Goal: Task Accomplishment & Management: Use online tool/utility

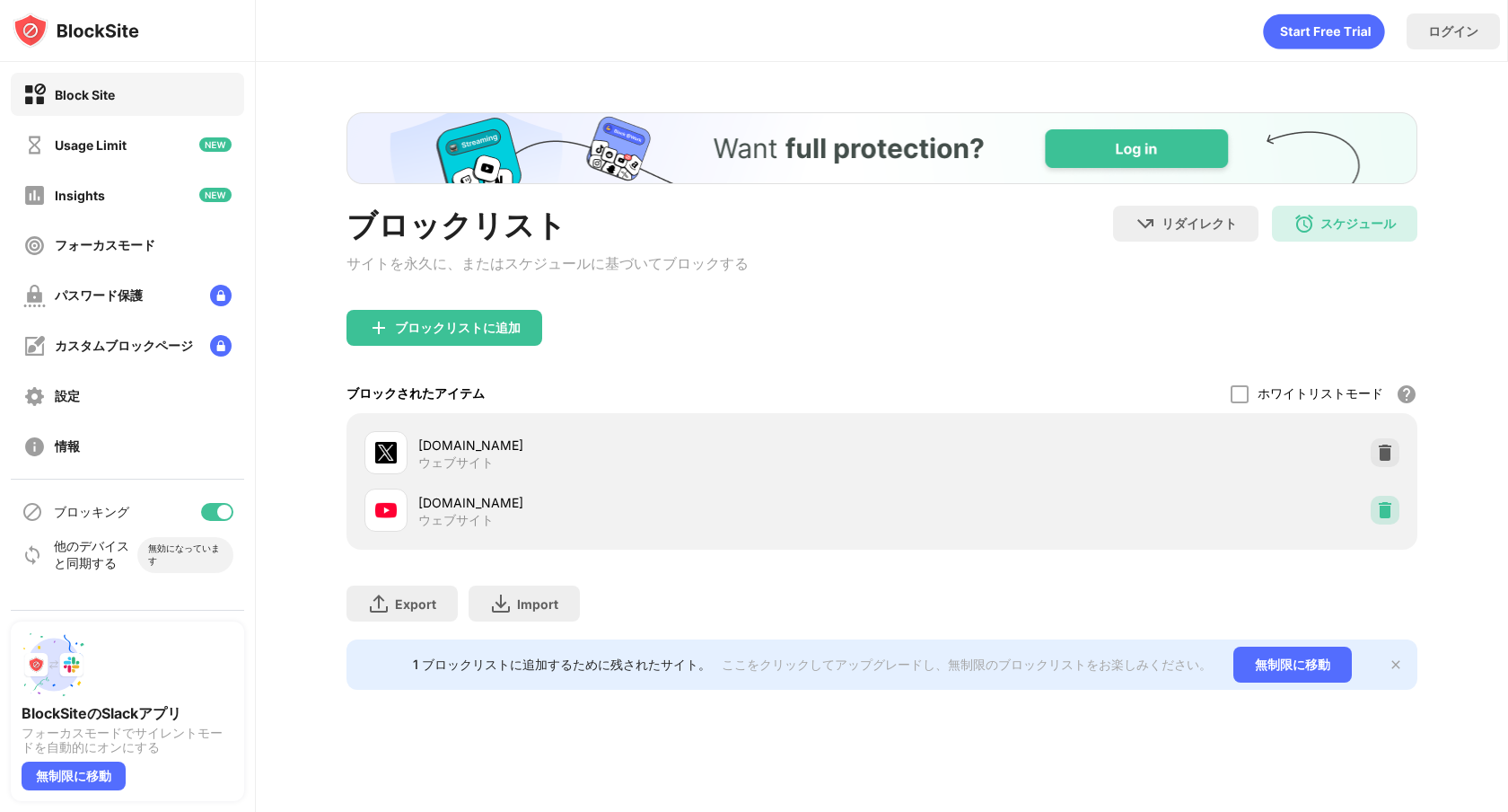
click at [1385, 519] on img at bounding box center [1384, 509] width 18 height 18
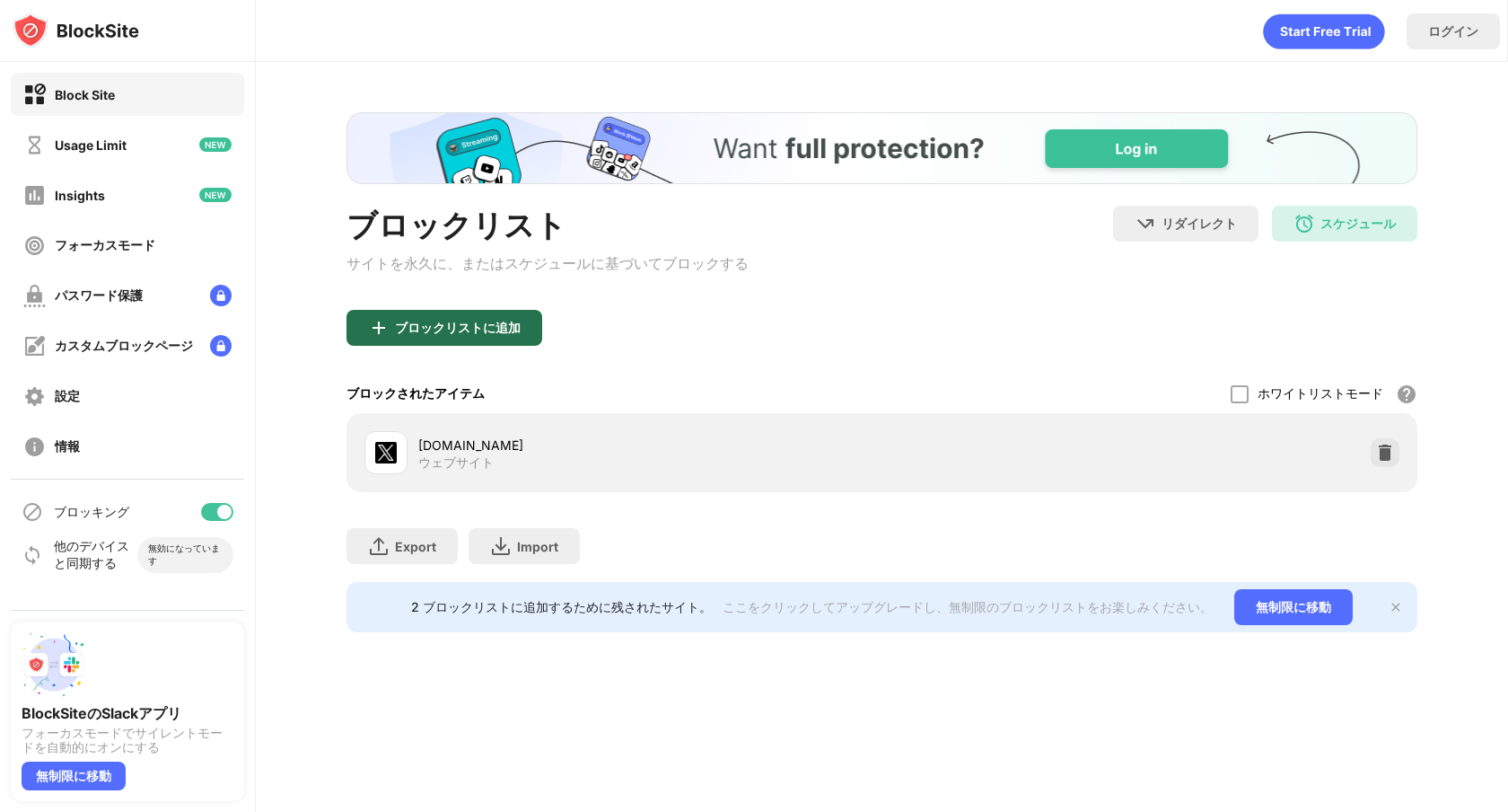
click at [524, 324] on div "ブロックリストに追加" at bounding box center [444, 327] width 196 height 36
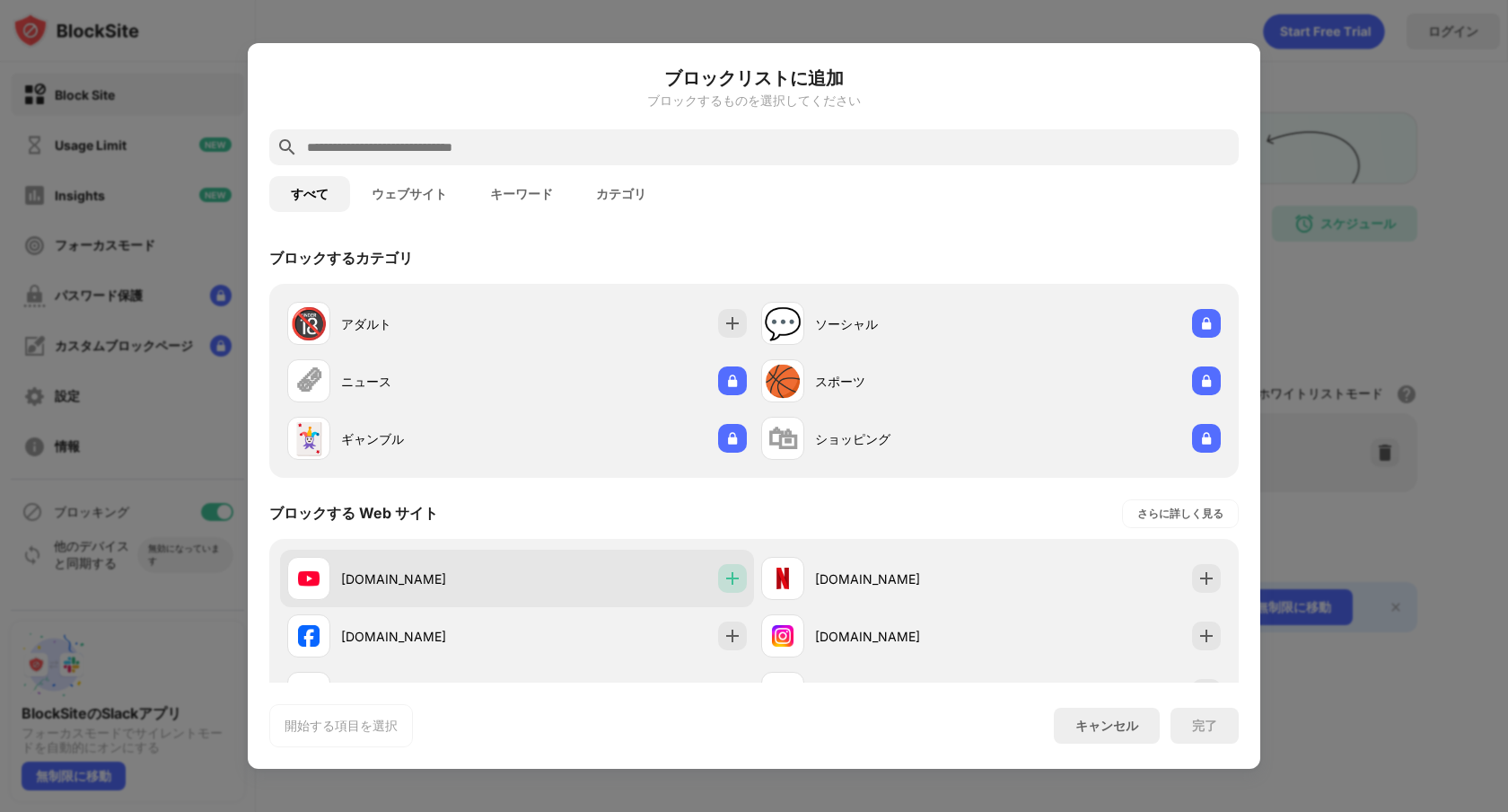
click at [727, 570] on img at bounding box center [732, 578] width 18 height 18
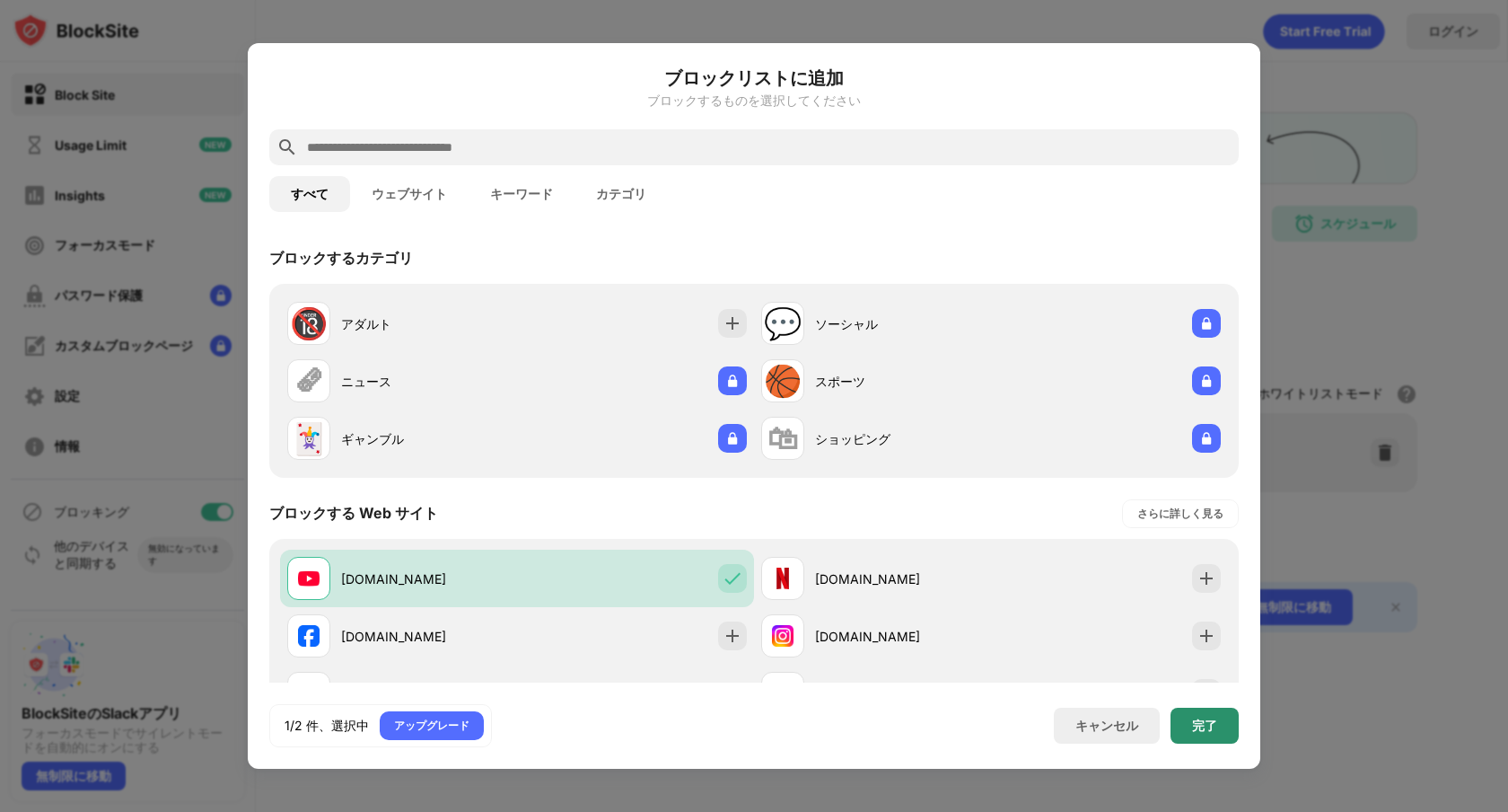
click at [1200, 719] on div "完了" at bounding box center [1204, 725] width 25 height 14
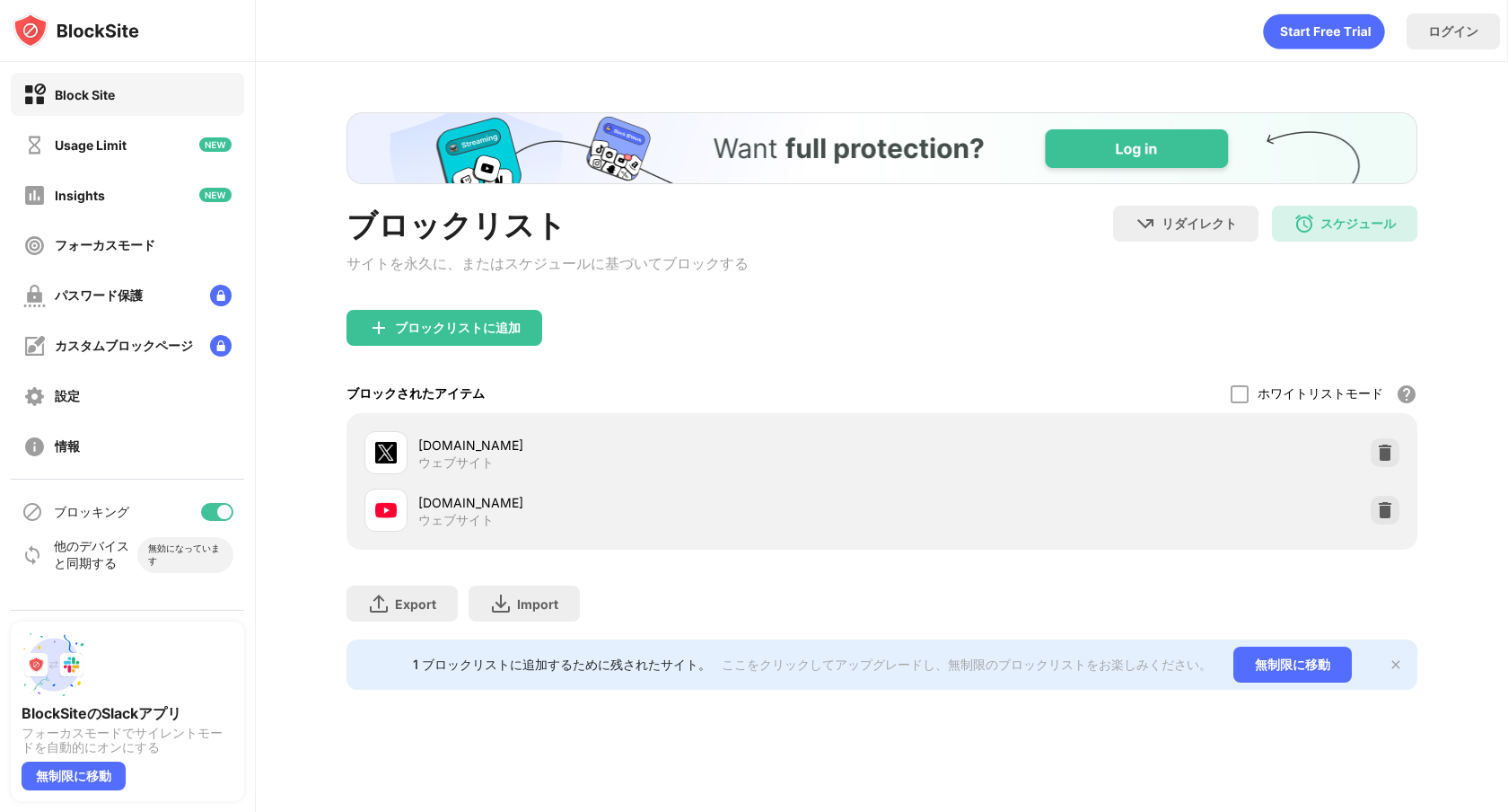
click at [783, 3] on div "ログイン" at bounding box center [881, 27] width 1252 height 54
click at [1395, 516] on div at bounding box center [1385, 509] width 29 height 29
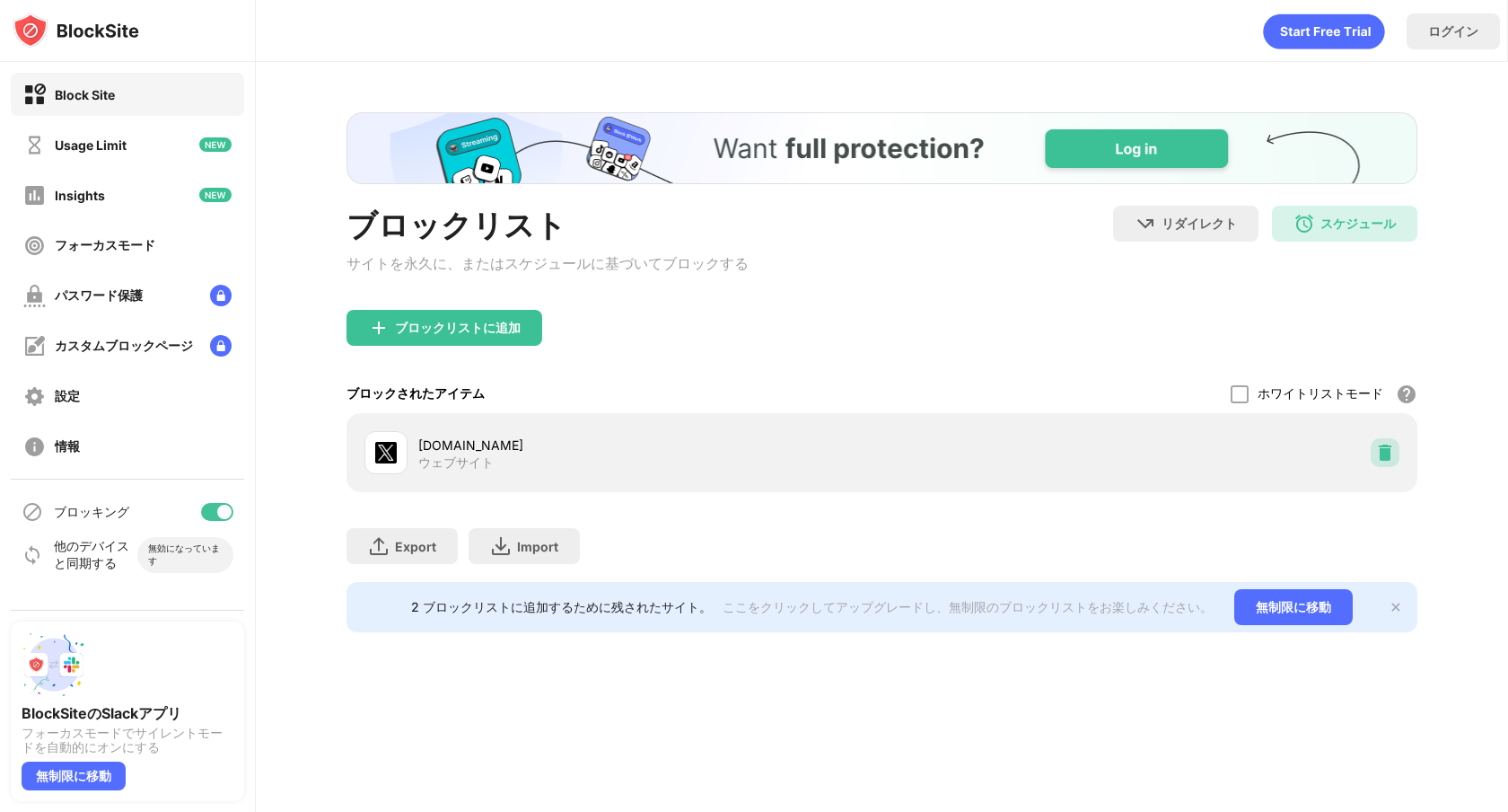
click at [1389, 457] on img at bounding box center [1384, 452] width 18 height 18
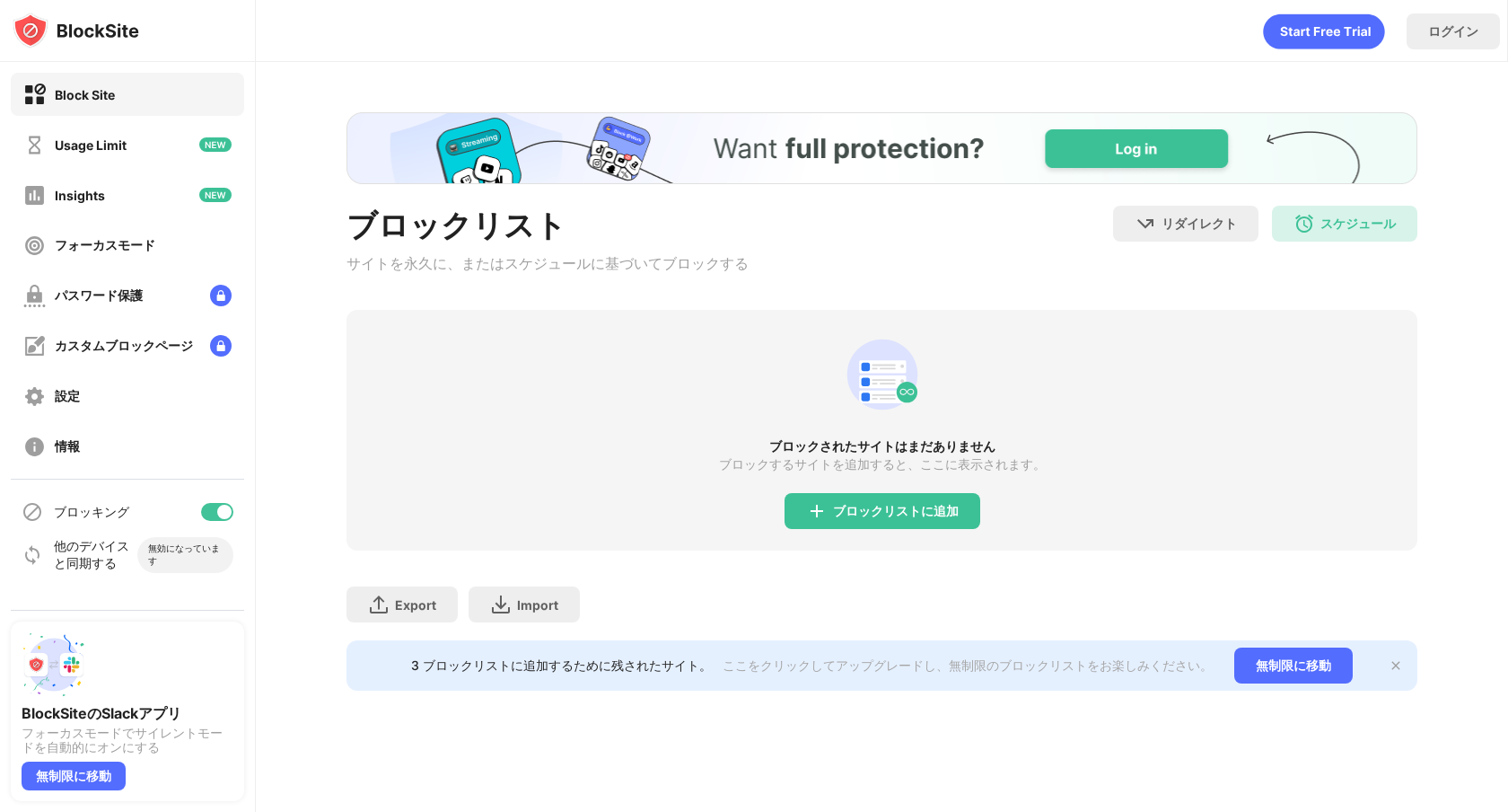
click at [926, 495] on div "ブロックされたサイトはまだありません ブロックするサイトを追加すると、ここに表示されます。 ブロックリストに追加" at bounding box center [882, 429] width 1071 height 241
click at [883, 500] on div "ブロックリストに追加" at bounding box center [883, 511] width 196 height 36
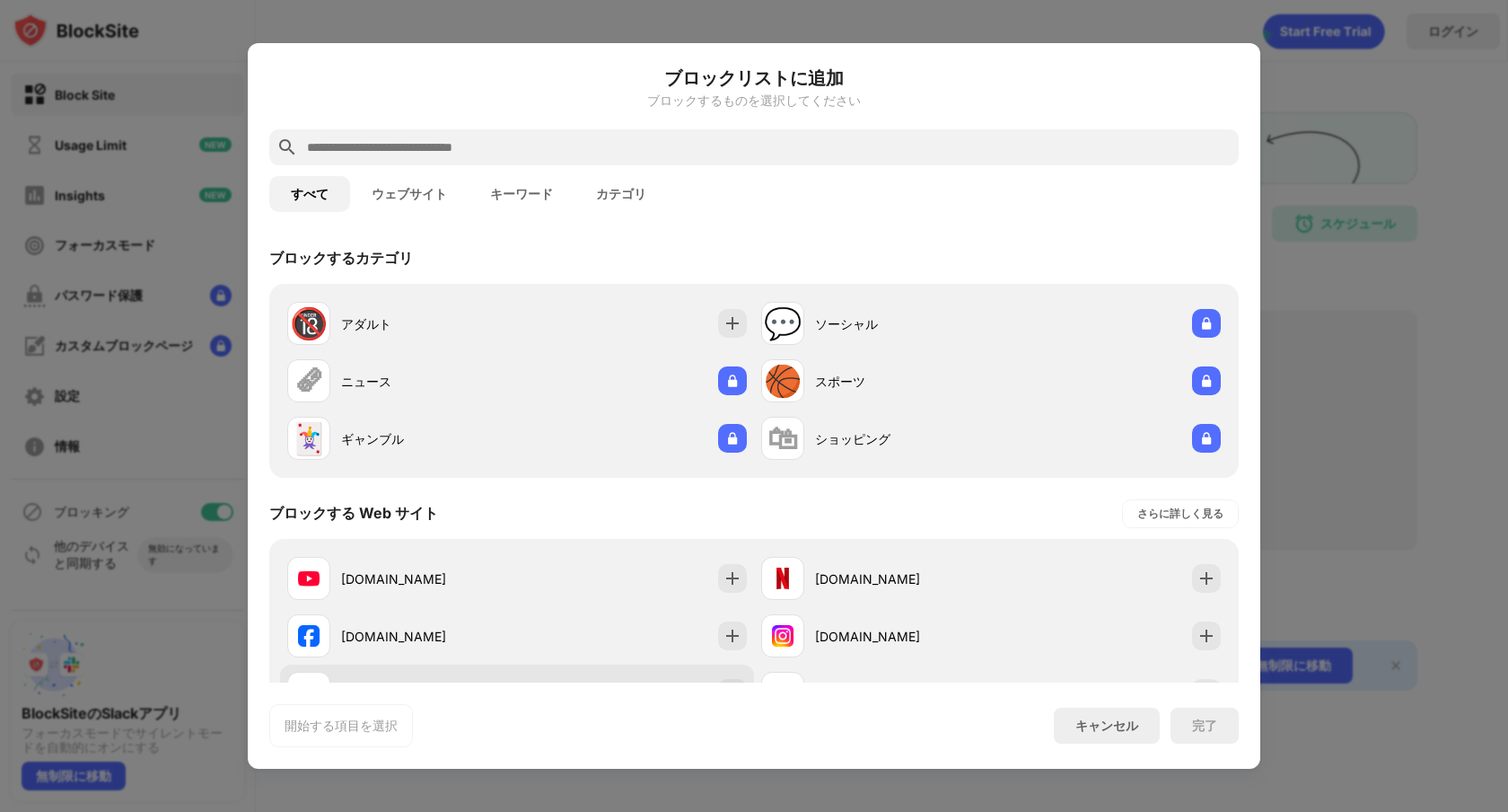
scroll to position [140, 0]
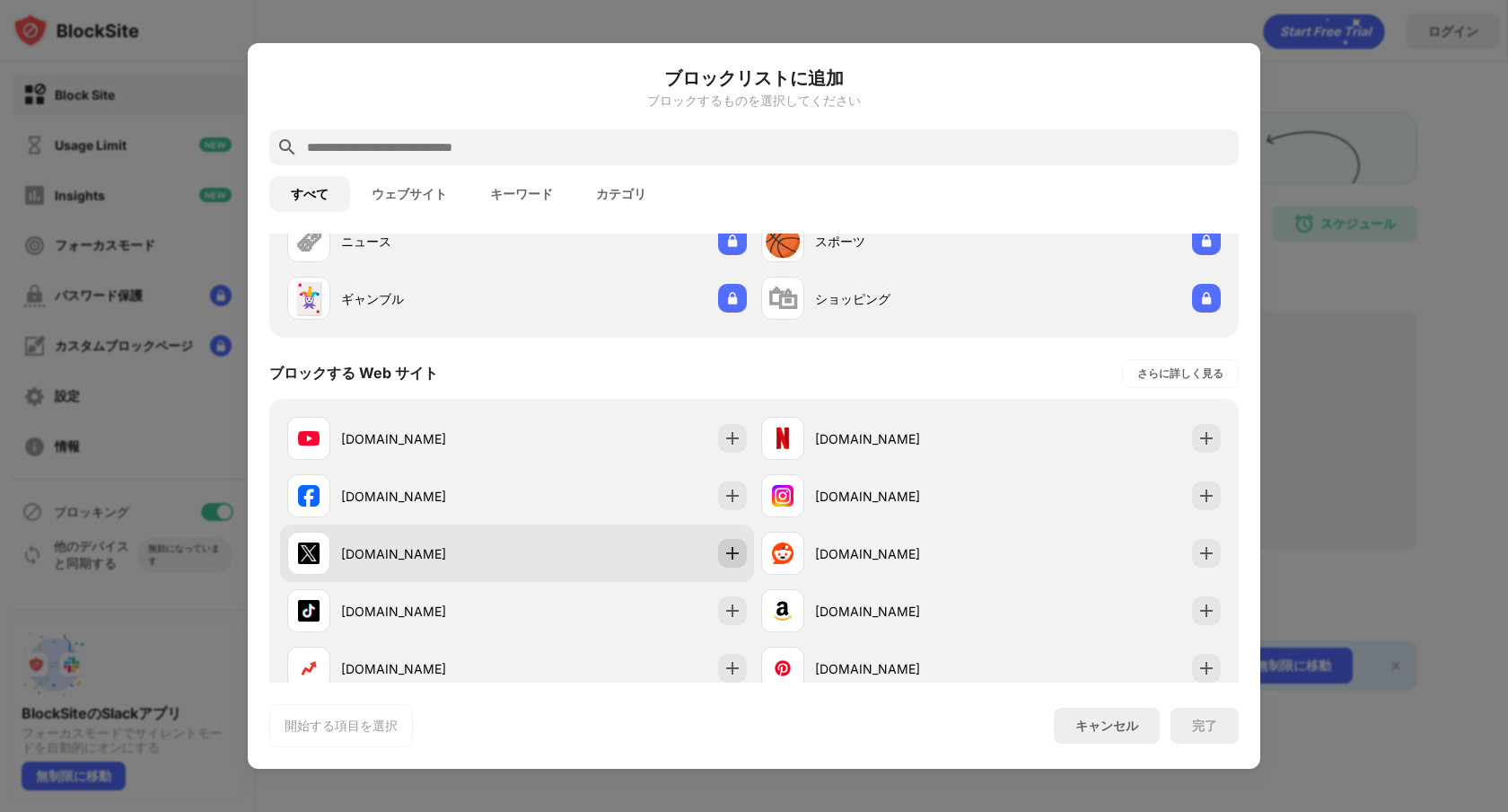
click at [724, 554] on img at bounding box center [732, 553] width 18 height 18
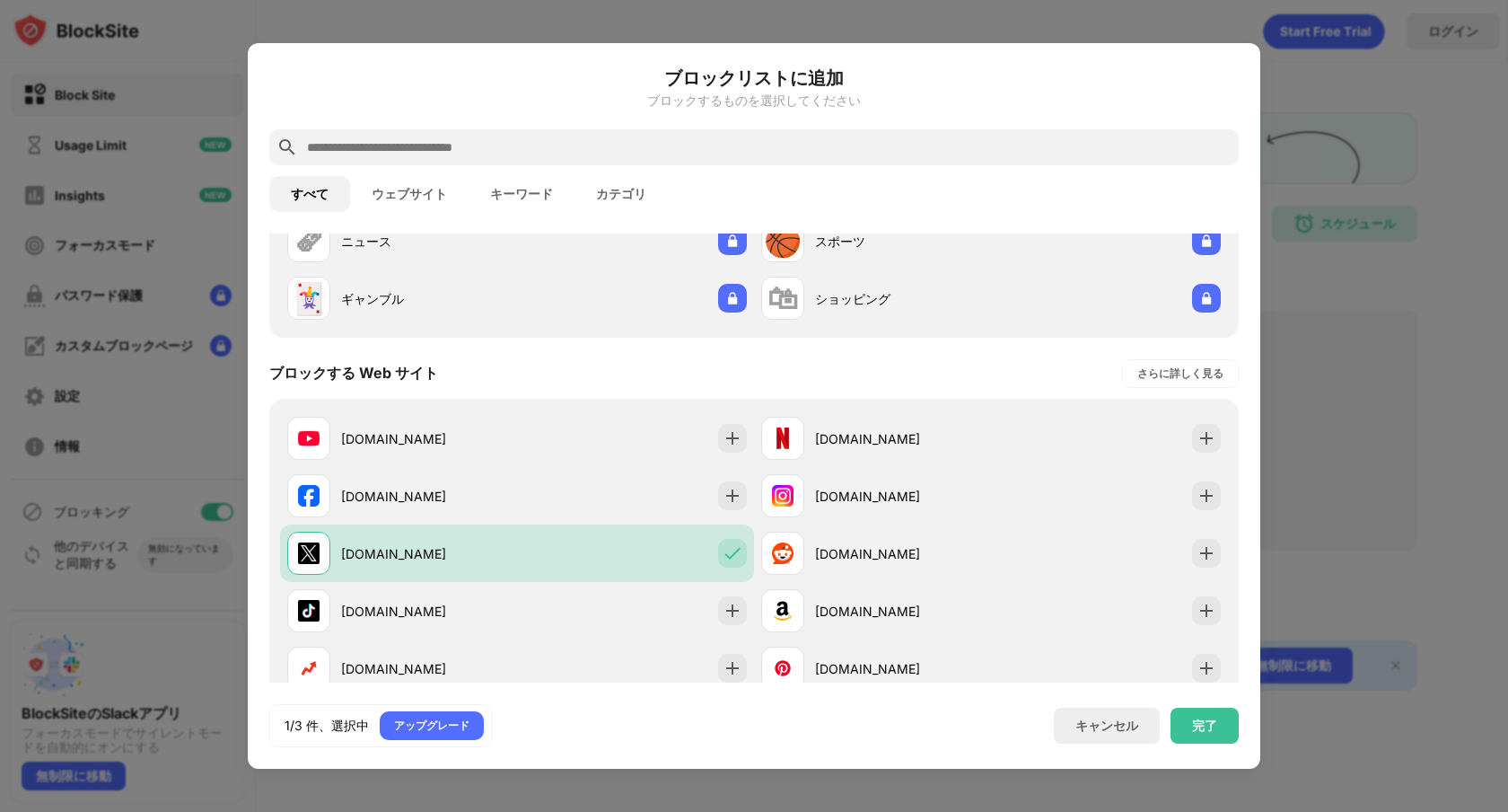
scroll to position [0, 0]
click at [1192, 720] on div "完了" at bounding box center [1204, 725] width 25 height 14
